Goal: Information Seeking & Learning: Learn about a topic

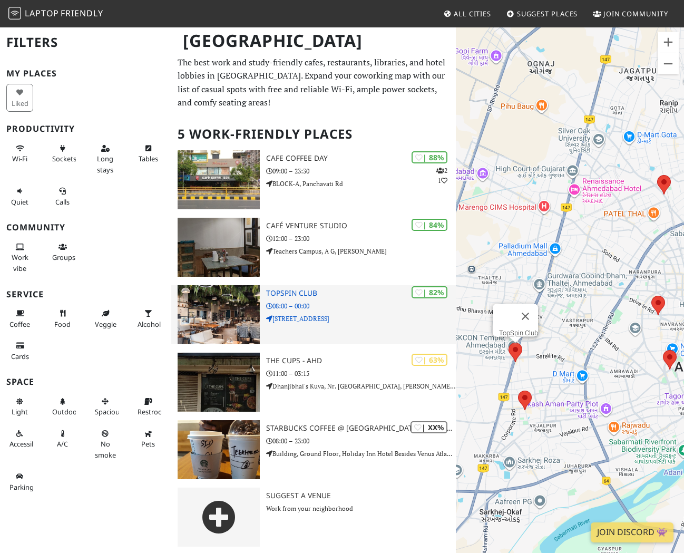
click at [247, 332] on img at bounding box center [219, 314] width 82 height 59
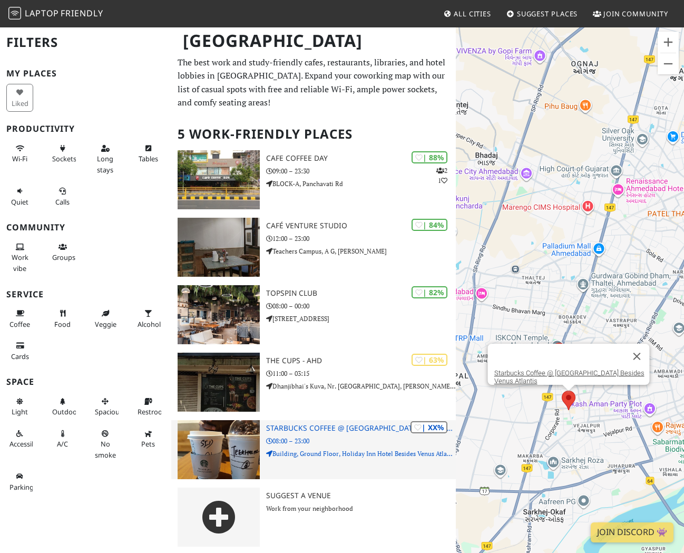
click at [310, 442] on p "08:00 – 23:00" at bounding box center [361, 441] width 190 height 10
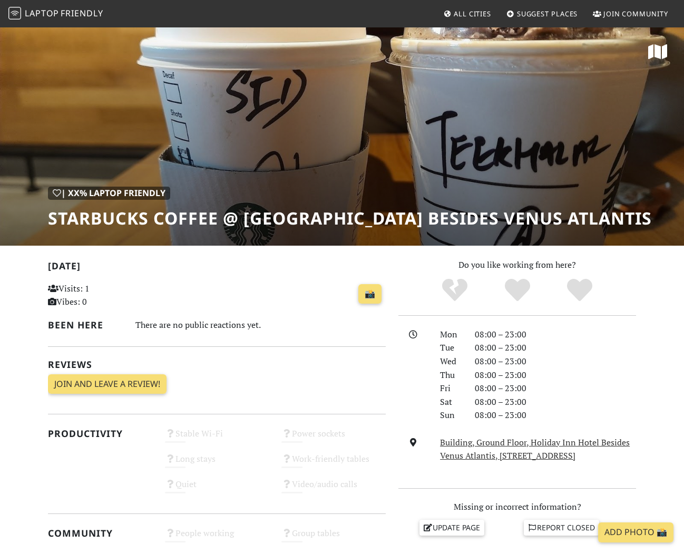
scroll to position [1, 0]
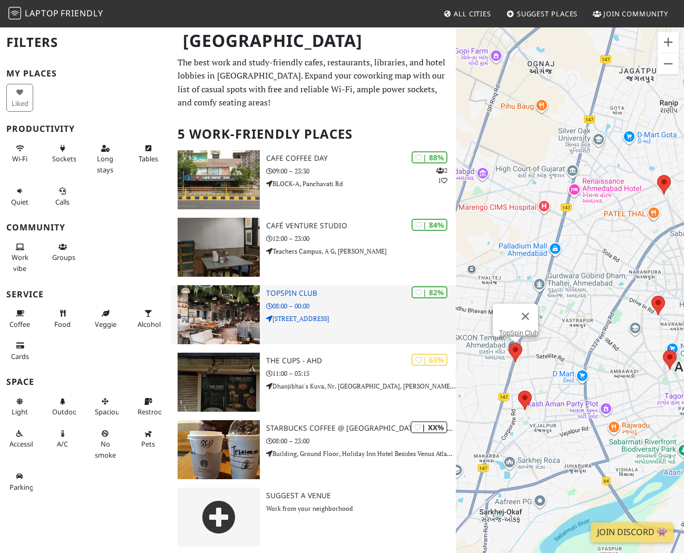
click at [299, 342] on div "| 82% TopSpin Club 08:00 – 00:00 101/3, Devarc Mall, Sarkhej - Gandhinagar Hwy" at bounding box center [361, 314] width 190 height 59
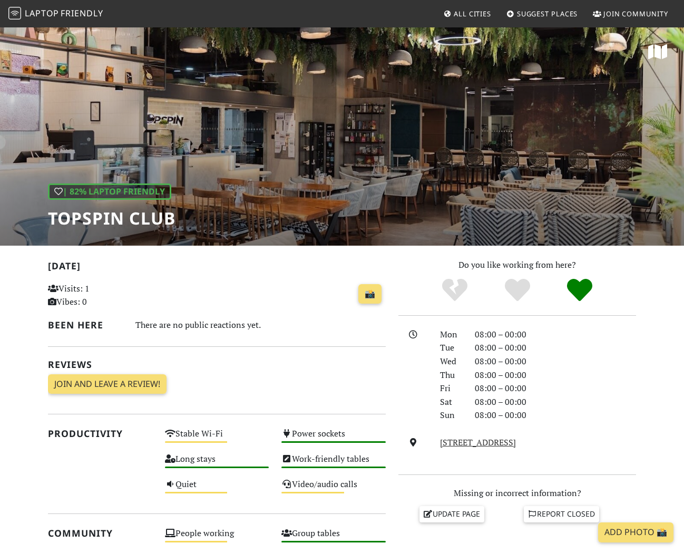
click at [316, 181] on div "| 82% Laptop Friendly TopSpin Club" at bounding box center [342, 135] width 684 height 219
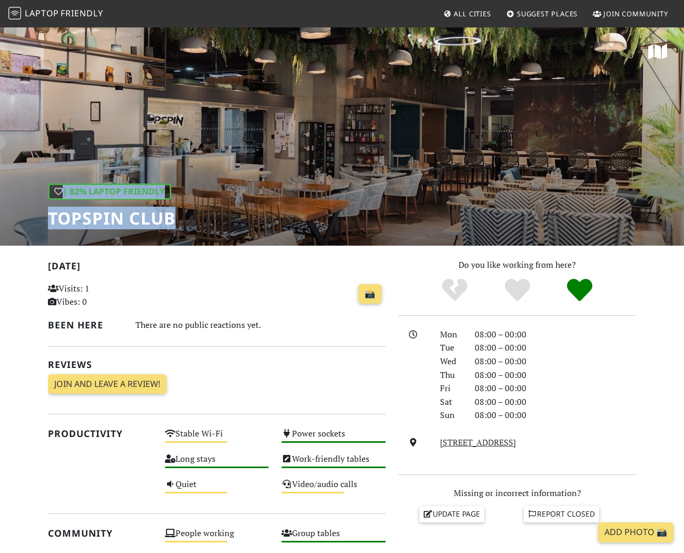
drag, startPoint x: 587, startPoint y: 152, endPoint x: 408, endPoint y: 175, distance: 180.2
click at [408, 175] on div "| 82% Laptop Friendly TopSpin Club" at bounding box center [342, 135] width 684 height 219
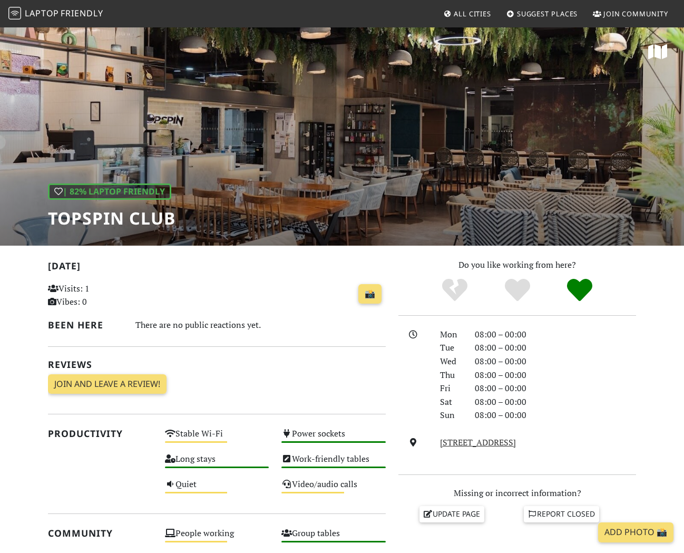
click at [270, 167] on div "| 82% Laptop Friendly TopSpin Club" at bounding box center [342, 135] width 684 height 219
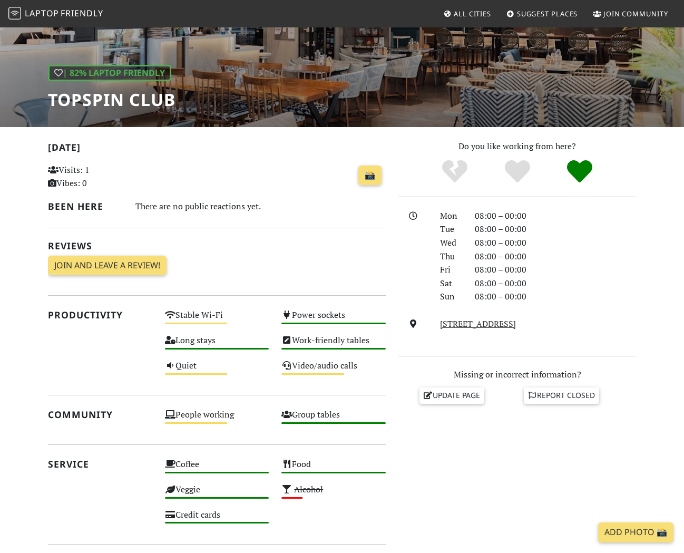
scroll to position [398, 0]
